Goal: Task Accomplishment & Management: Use online tool/utility

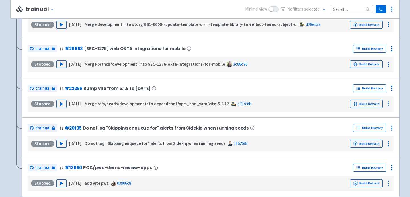
scroll to position [832, 0]
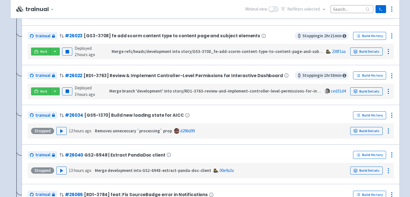
scroll to position [366, 0]
click at [60, 134] on icon "button" at bounding box center [62, 131] width 4 height 4
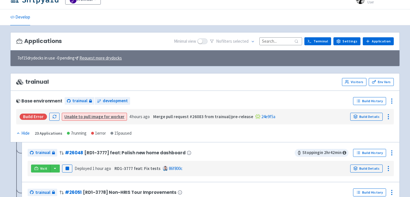
scroll to position [0, 0]
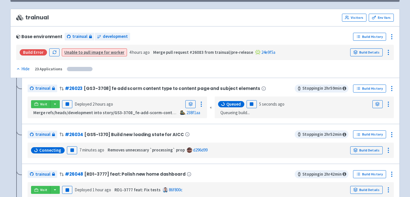
scroll to position [100, 0]
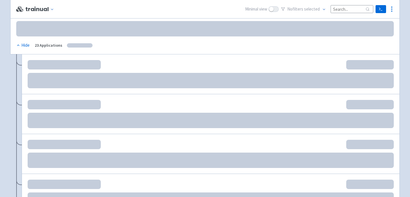
scroll to position [100, 0]
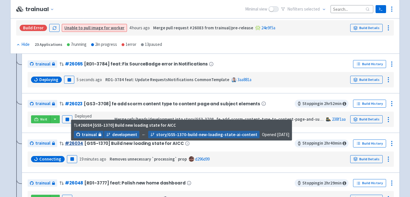
click at [70, 144] on link "# 26034" at bounding box center [74, 143] width 18 height 6
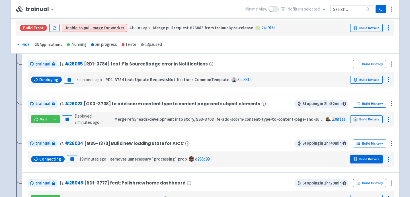
click at [360, 159] on link "Build Details" at bounding box center [366, 159] width 32 height 8
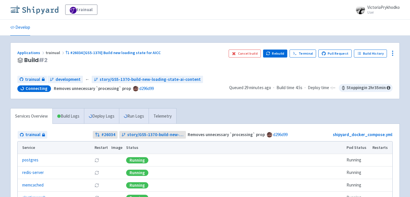
click at [50, 9] on img at bounding box center [34, 9] width 48 height 9
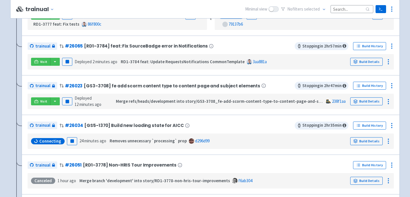
scroll to position [163, 0]
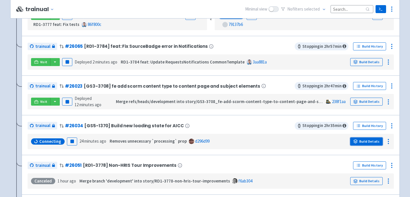
click at [373, 143] on link "Build Details" at bounding box center [366, 142] width 32 height 8
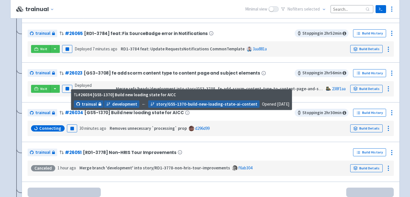
scroll to position [218, 0]
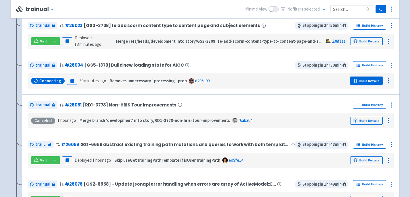
click at [364, 79] on link "Build Details" at bounding box center [366, 81] width 32 height 8
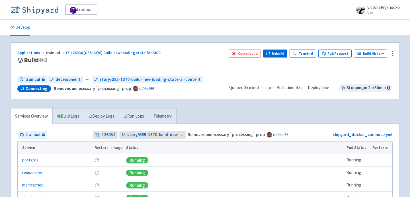
click at [37, 8] on img at bounding box center [34, 9] width 48 height 9
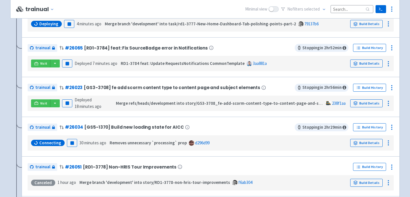
scroll to position [156, 0]
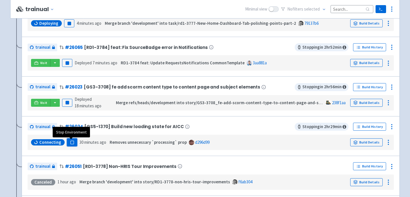
click at [73, 144] on icon "button" at bounding box center [72, 142] width 4 height 4
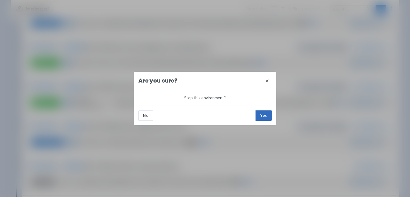
click at [259, 116] on button "Yes" at bounding box center [264, 115] width 16 height 10
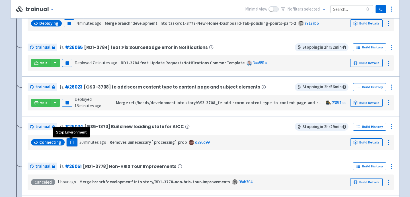
click at [71, 146] on button "Pause" at bounding box center [72, 142] width 10 height 8
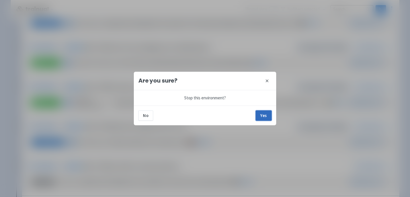
click at [265, 116] on button "Yes" at bounding box center [264, 115] width 16 height 10
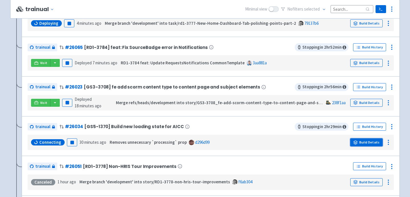
click at [367, 143] on link "Build Details" at bounding box center [366, 142] width 32 height 8
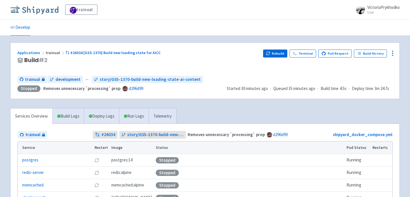
click at [51, 10] on img at bounding box center [34, 9] width 48 height 9
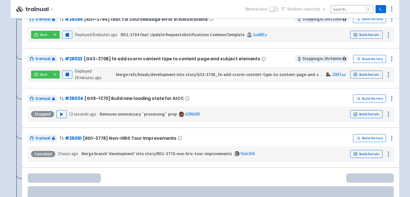
scroll to position [185, 0]
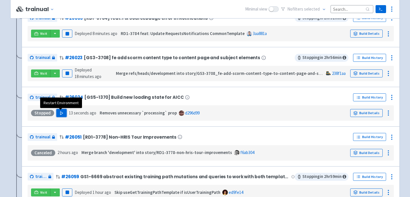
click at [59, 116] on button "Play" at bounding box center [61, 113] width 10 height 8
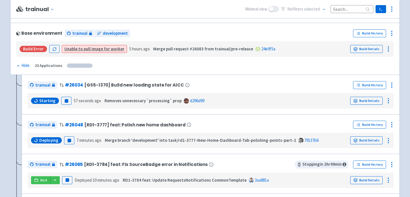
scroll to position [78, 0]
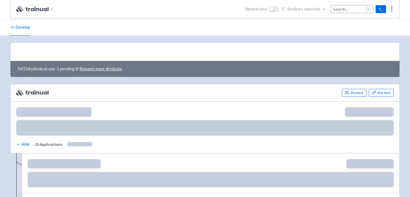
scroll to position [85, 0]
